Goal: Task Accomplishment & Management: Use online tool/utility

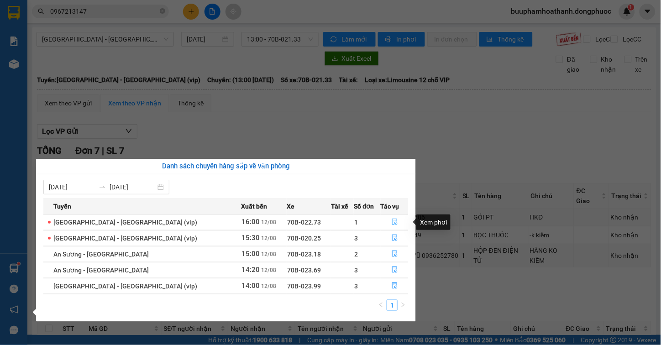
click at [392, 224] on icon "file-done" at bounding box center [394, 222] width 5 height 6
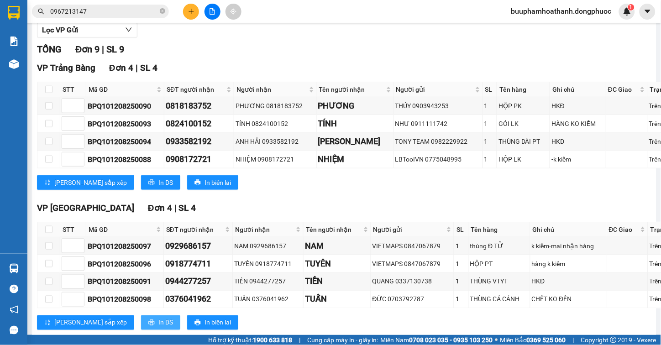
scroll to position [233, 0]
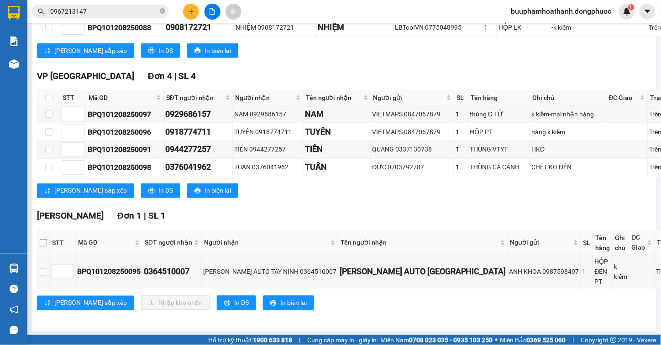
click at [47, 246] on input "checkbox" at bounding box center [43, 242] width 7 height 7
checkbox input "true"
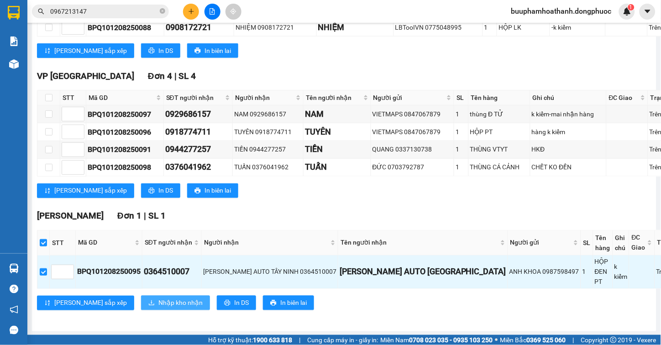
click at [148, 300] on icon "download" at bounding box center [151, 303] width 6 height 6
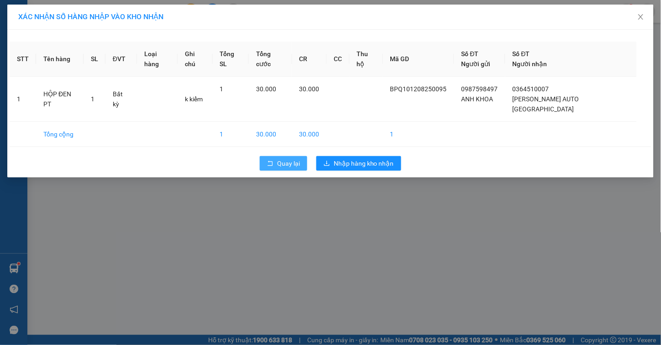
click at [270, 160] on icon "rollback" at bounding box center [270, 163] width 6 height 6
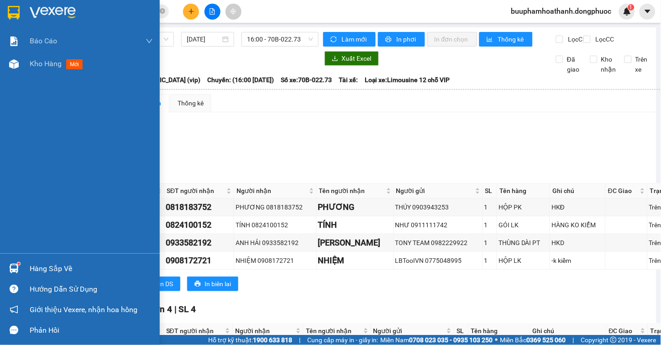
click at [7, 265] on div at bounding box center [14, 268] width 16 height 16
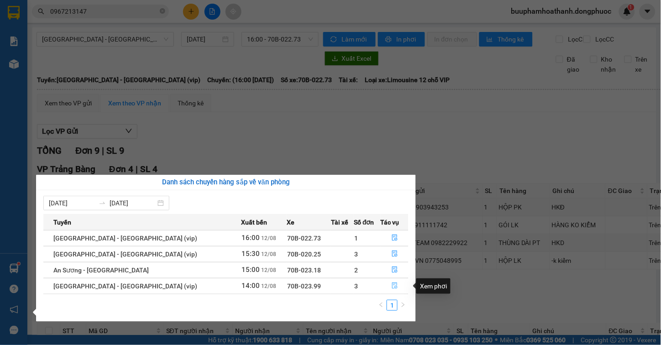
click at [392, 287] on icon "file-done" at bounding box center [394, 285] width 5 height 6
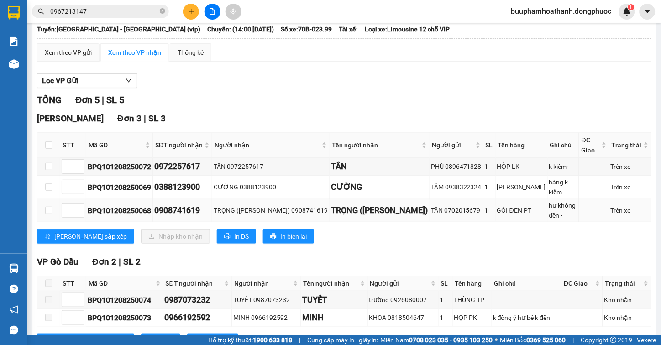
scroll to position [98, 0]
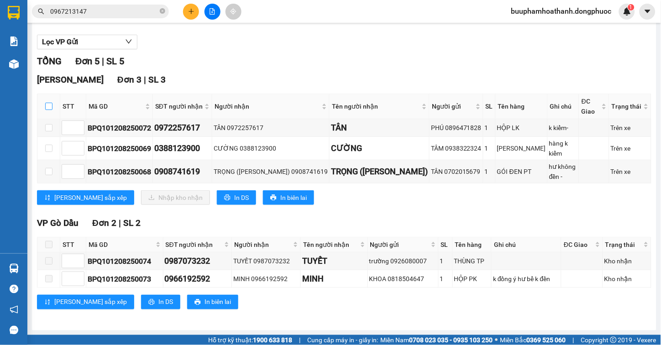
click at [45, 106] on input "checkbox" at bounding box center [48, 106] width 7 height 7
checkbox input "true"
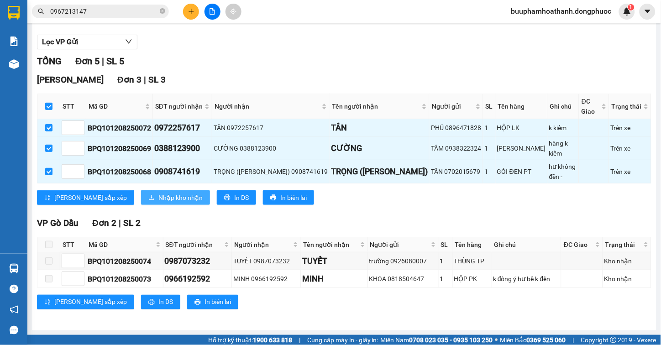
click at [158, 193] on span "Nhập kho nhận" at bounding box center [180, 198] width 44 height 10
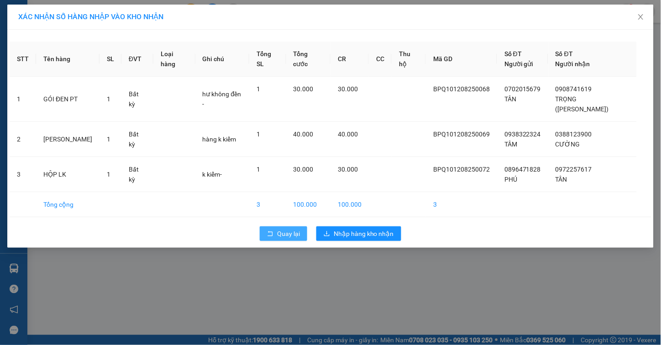
click at [274, 226] on button "Quay lại" at bounding box center [283, 233] width 47 height 15
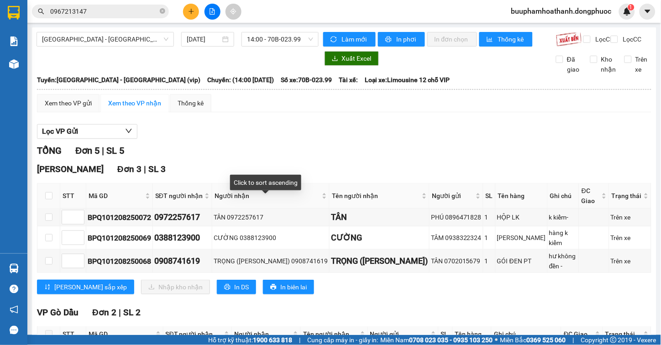
scroll to position [98, 0]
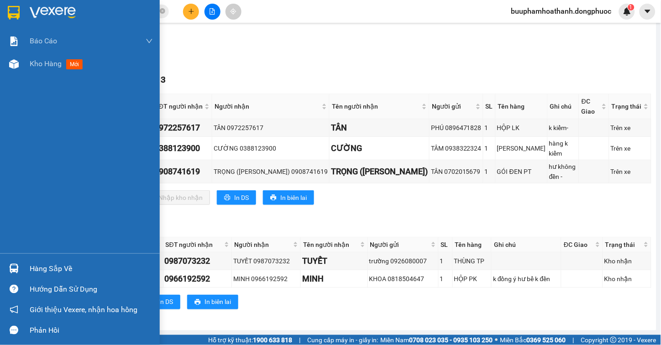
click at [25, 272] on div "Hàng sắp về" at bounding box center [80, 268] width 160 height 21
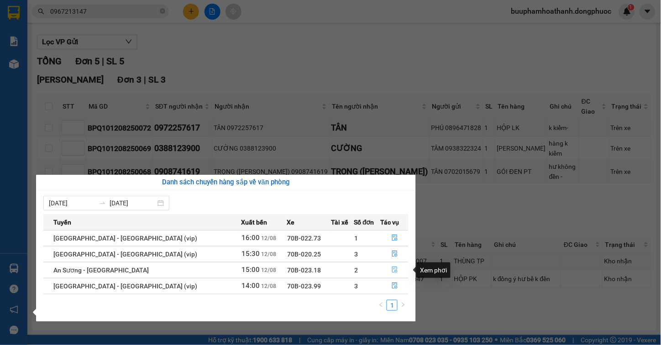
click at [391, 269] on icon "file-done" at bounding box center [394, 269] width 6 height 6
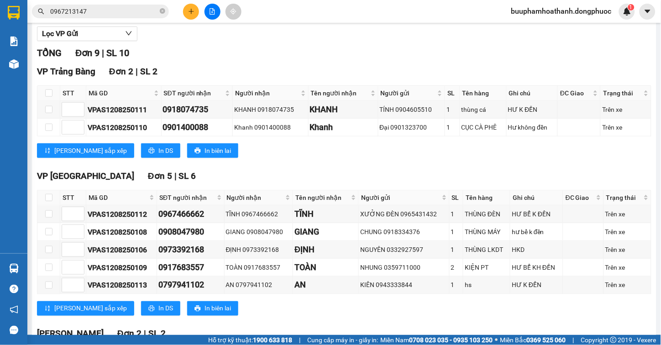
scroll to position [217, 0]
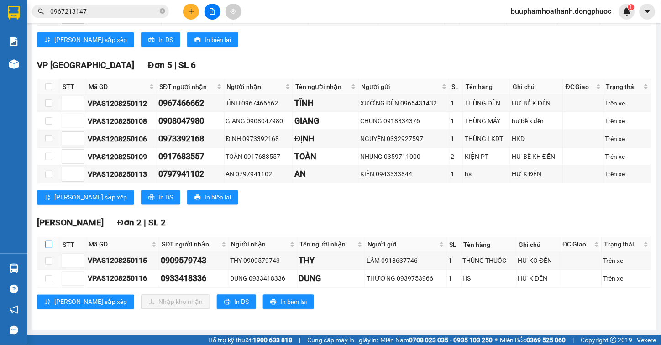
click at [47, 240] on label at bounding box center [48, 245] width 7 height 10
click at [47, 241] on input "checkbox" at bounding box center [48, 244] width 7 height 7
checkbox input "true"
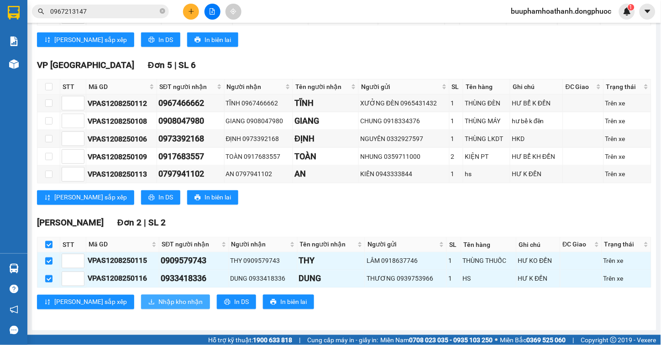
click at [158, 307] on span "Nhập kho nhận" at bounding box center [180, 302] width 44 height 10
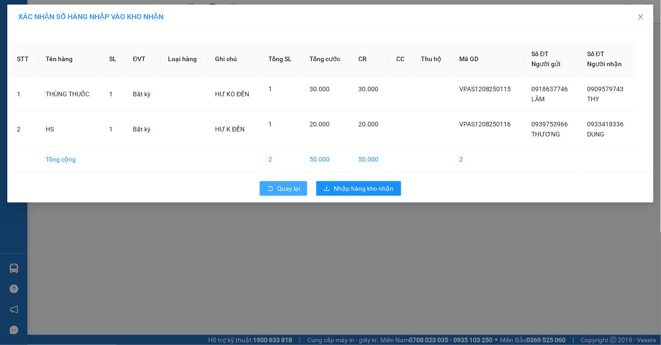
click at [271, 184] on button "Quay lại" at bounding box center [283, 188] width 47 height 15
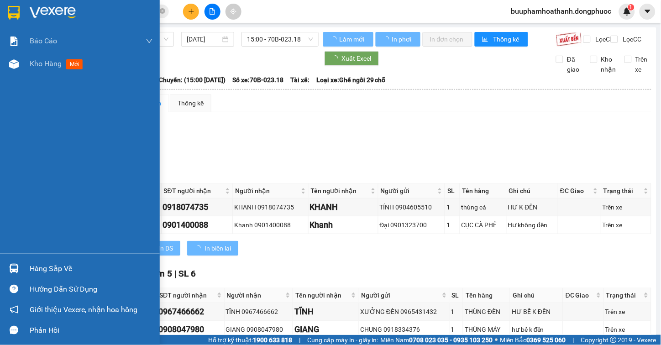
click at [25, 266] on div "Hàng sắp về" at bounding box center [80, 268] width 160 height 21
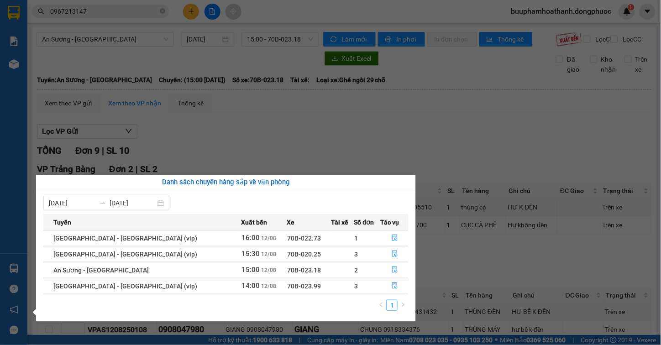
drag, startPoint x: 480, startPoint y: 136, endPoint x: 474, endPoint y: 139, distance: 7.4
click at [474, 139] on section "Kết quả tìm kiếm ( 2 ) Bộ lọc Mã ĐH Trạng thái Món hàng Tổng cước Chưa cước Nhã…" at bounding box center [330, 172] width 661 height 345
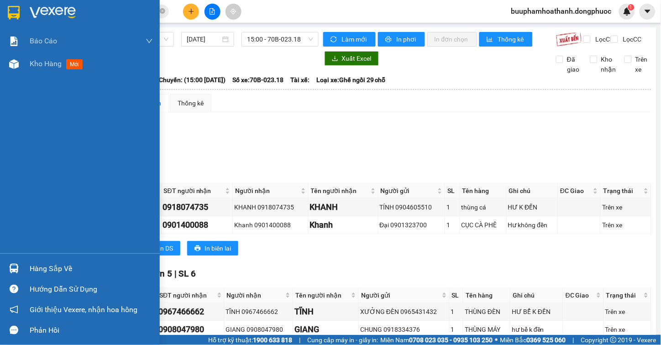
click at [21, 267] on div at bounding box center [14, 268] width 16 height 16
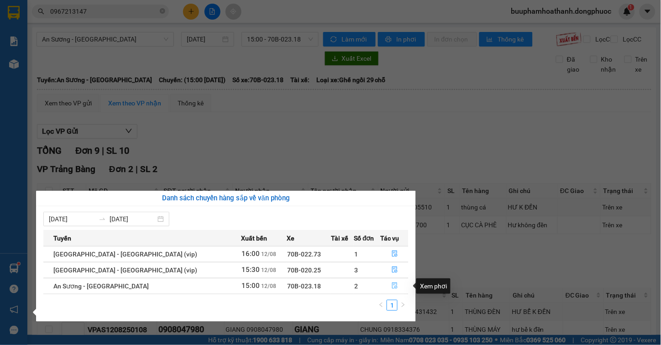
click at [393, 287] on icon "file-done" at bounding box center [394, 285] width 6 height 6
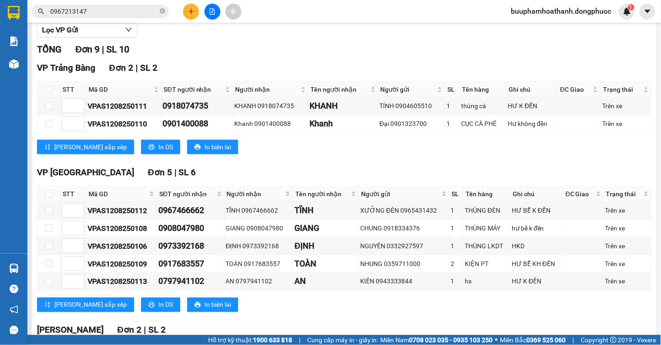
scroll to position [217, 0]
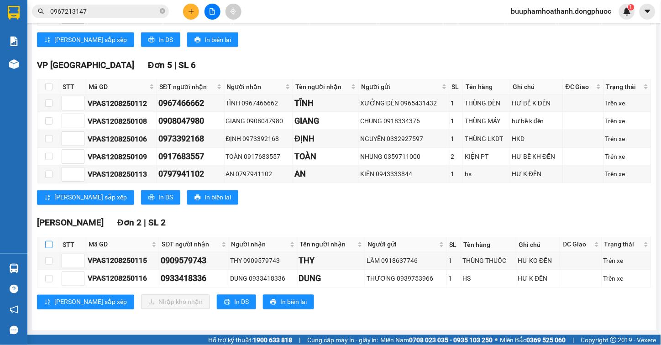
click at [49, 246] on input "checkbox" at bounding box center [48, 244] width 7 height 7
checkbox input "true"
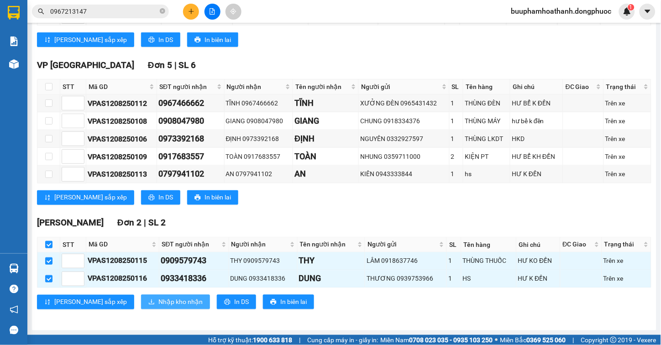
click at [141, 303] on button "Nhập kho nhận" at bounding box center [175, 302] width 69 height 15
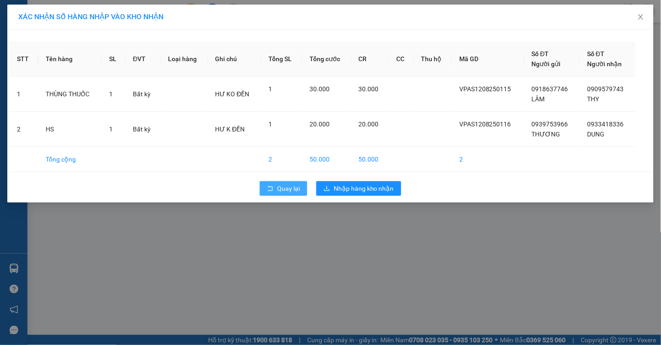
click at [270, 191] on icon "rollback" at bounding box center [270, 188] width 5 height 5
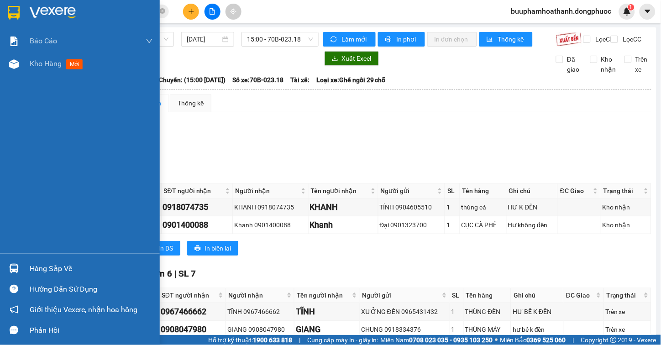
click at [44, 266] on div "Hàng sắp về" at bounding box center [91, 269] width 123 height 14
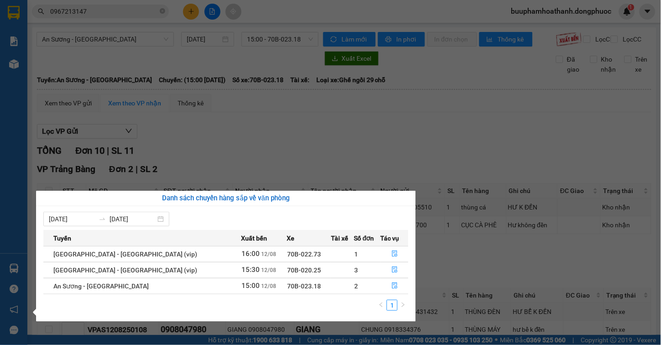
click at [391, 156] on section "Kết quả tìm kiếm ( 2 ) Bộ lọc Mã ĐH Trạng thái Món hàng Tổng cước Chưa cước Nhã…" at bounding box center [330, 172] width 661 height 345
